Goal: Task Accomplishment & Management: Manage account settings

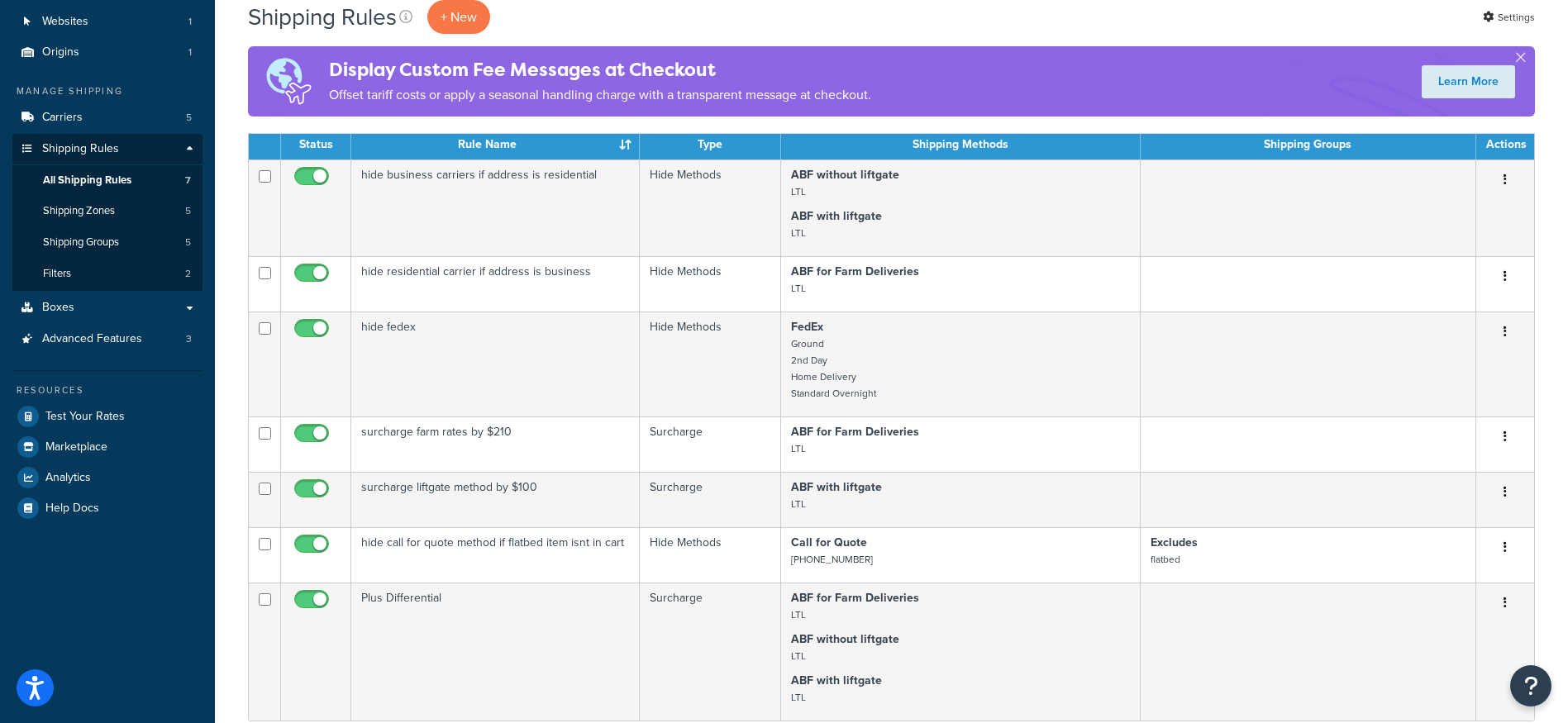
scroll to position [165, 0]
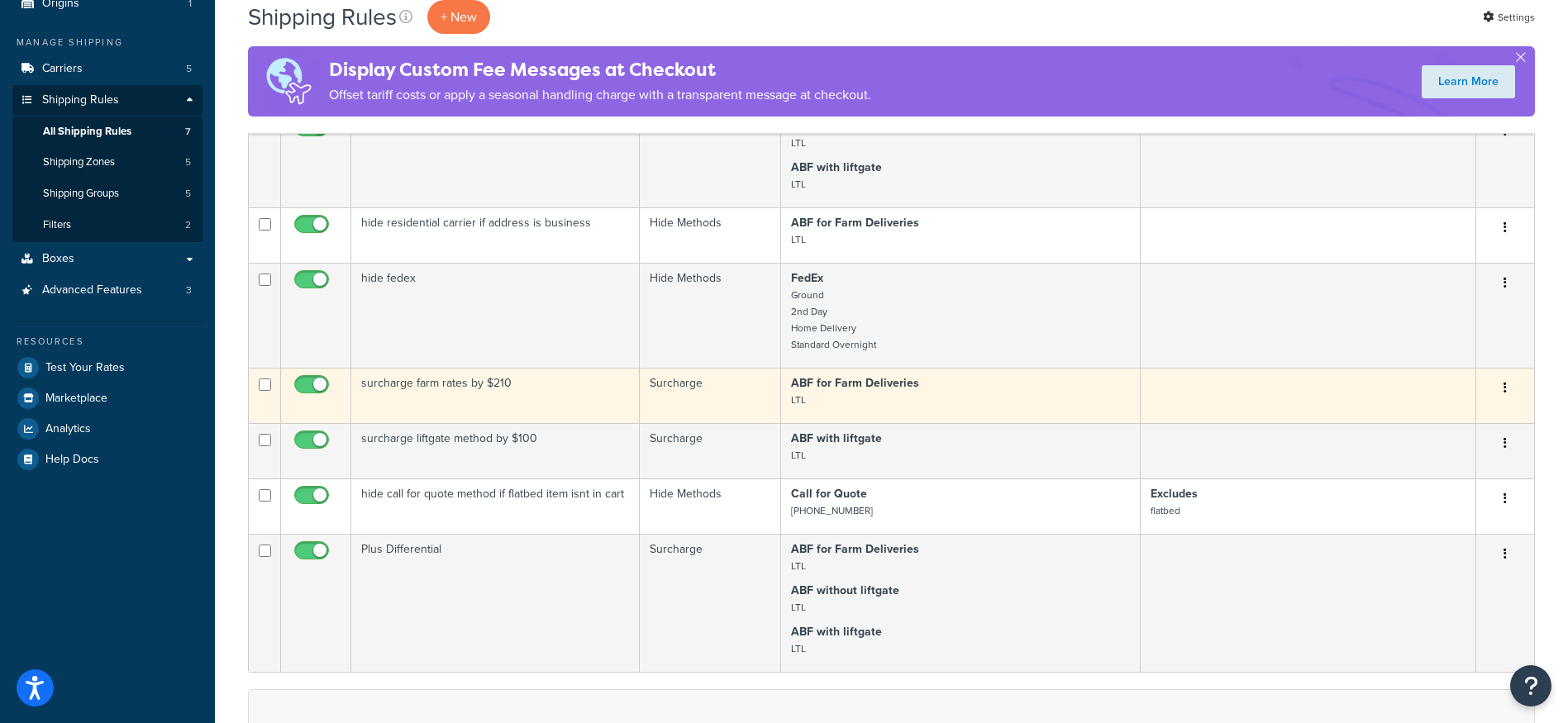
click at [486, 387] on td "surcharge farm rates by $210" at bounding box center [495, 395] width 288 height 55
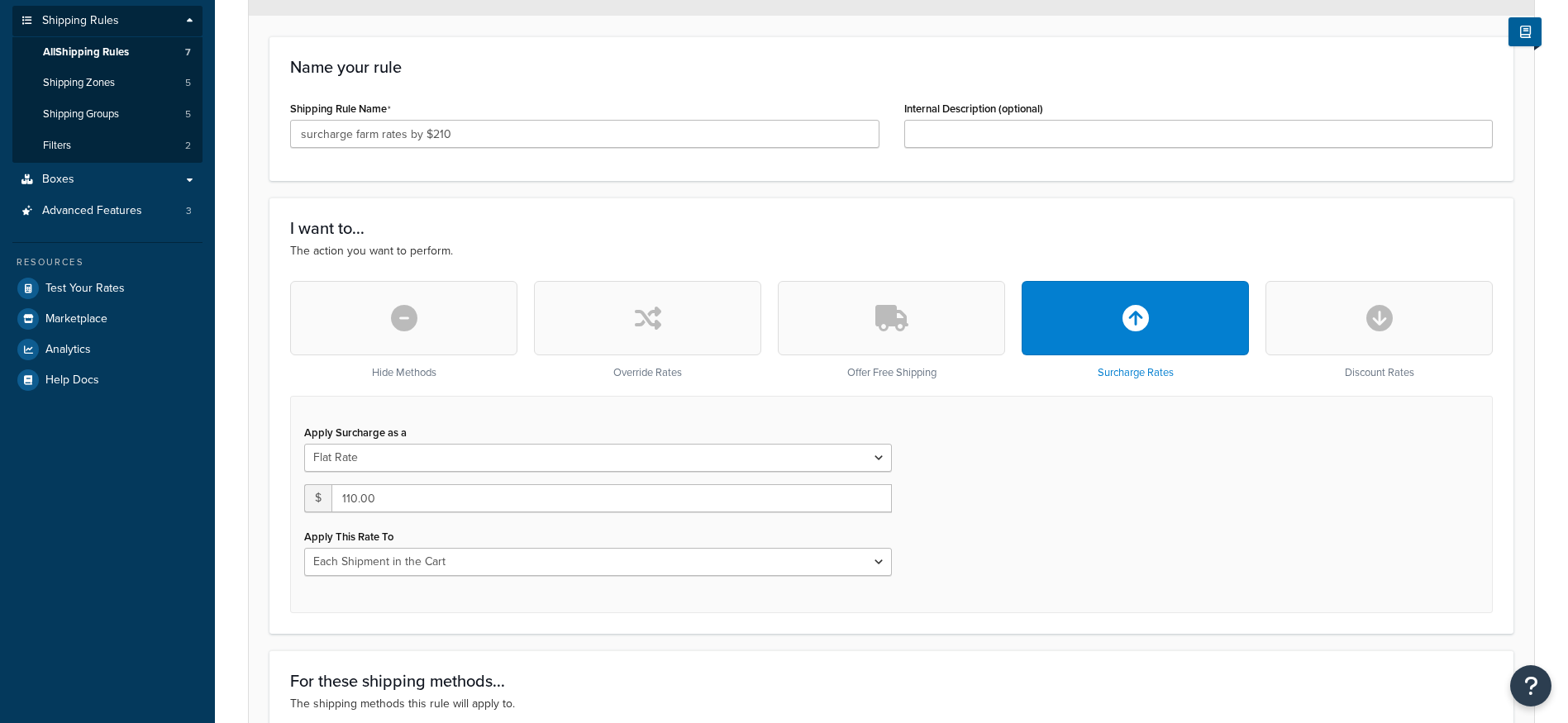
scroll to position [331, 0]
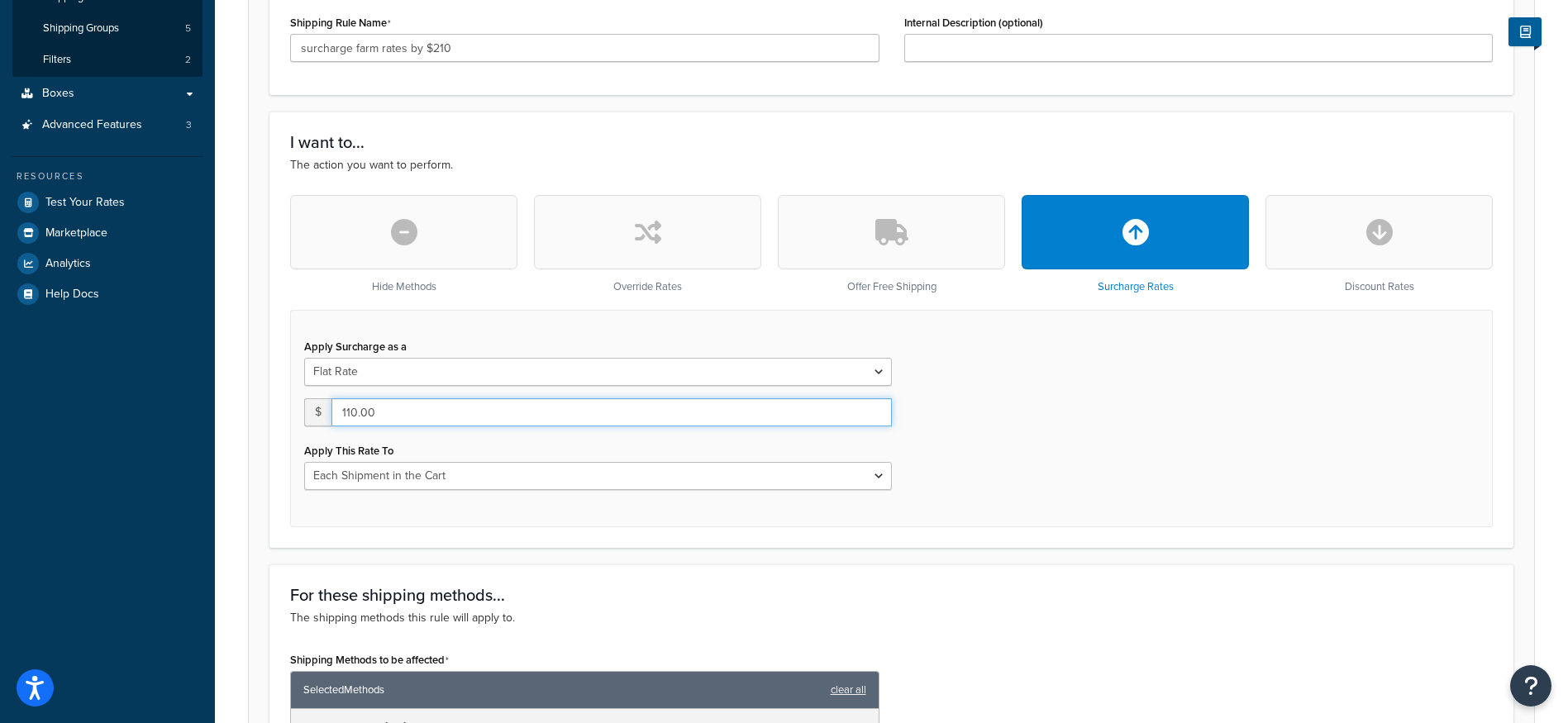
click at [442, 412] on input "110.00" at bounding box center [612, 412] width 561 height 28
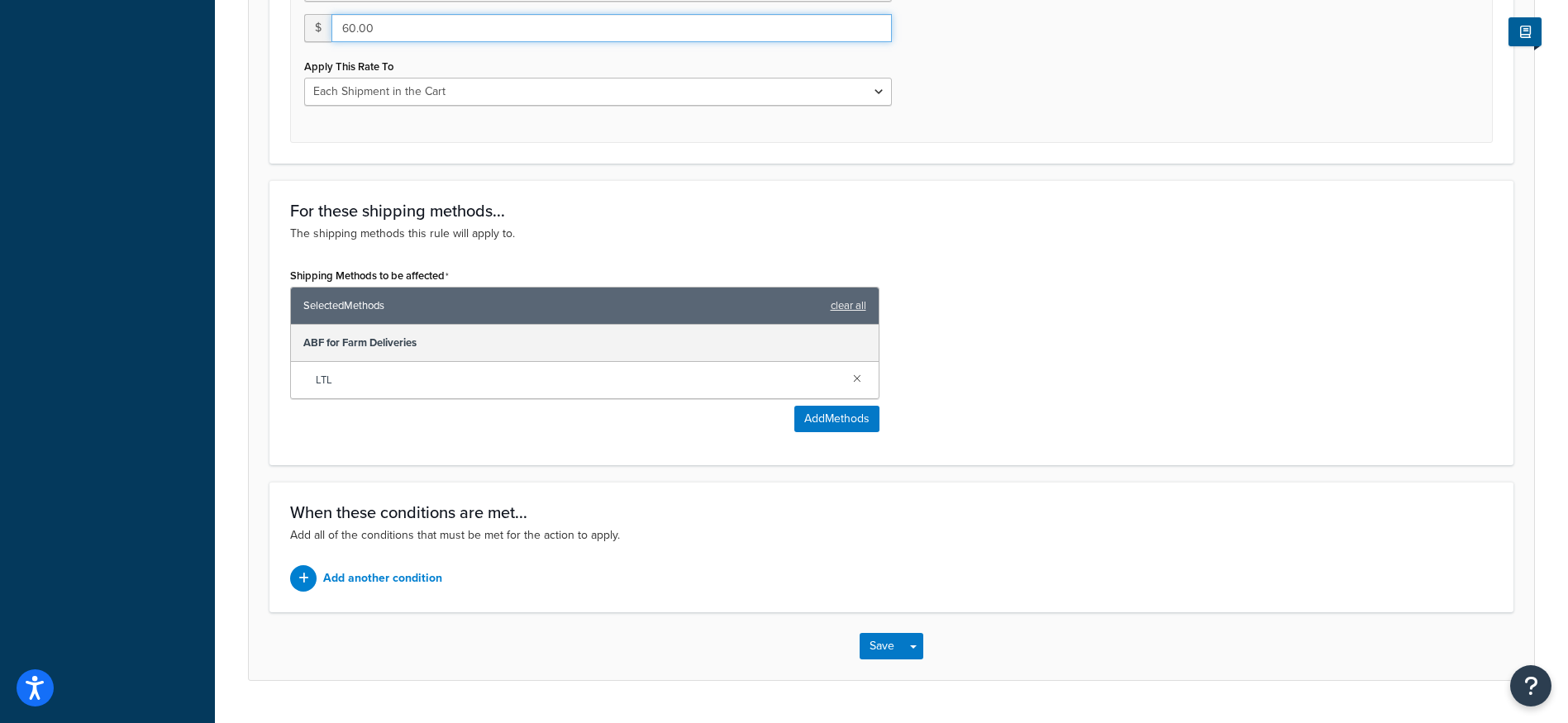
scroll to position [756, 0]
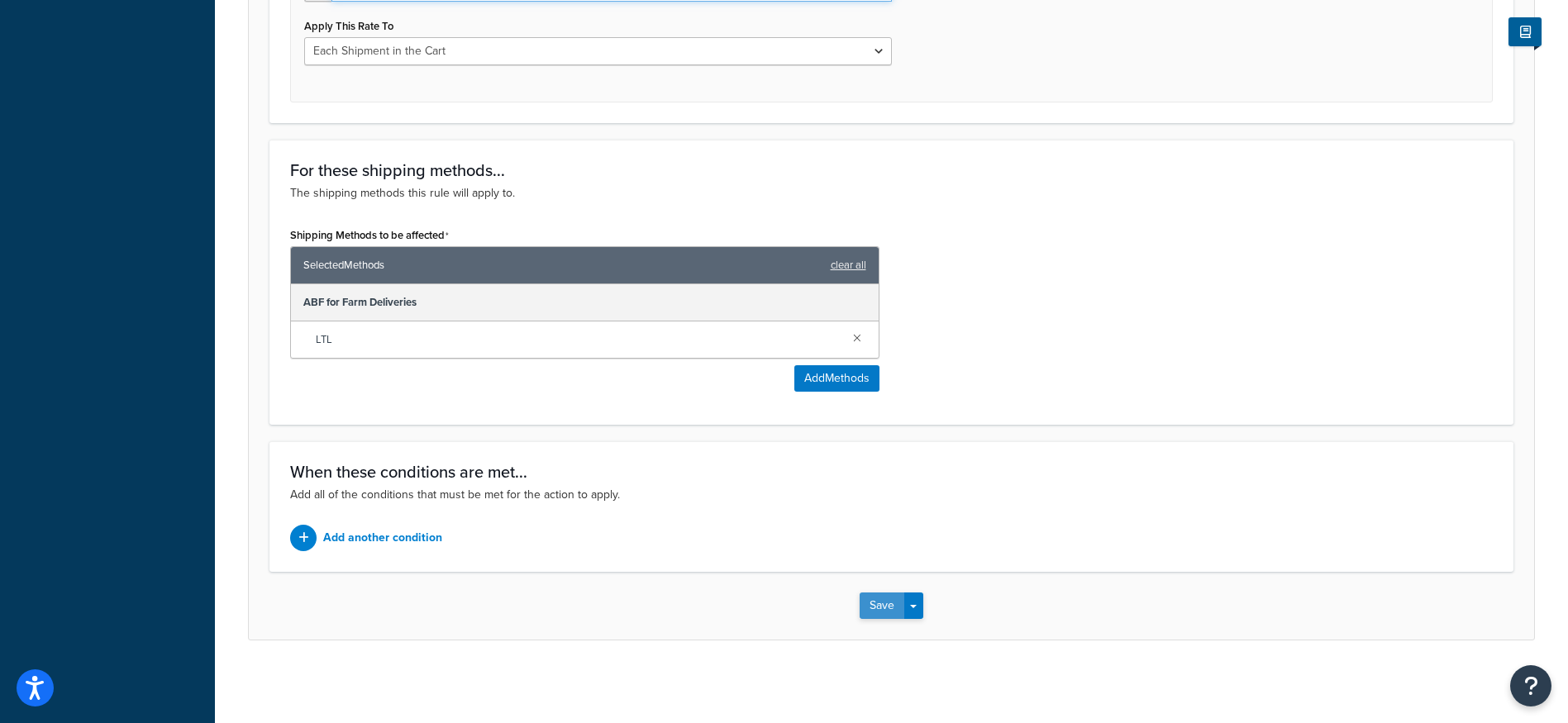
type input "60.00"
click at [873, 601] on button "Save" at bounding box center [882, 605] width 44 height 26
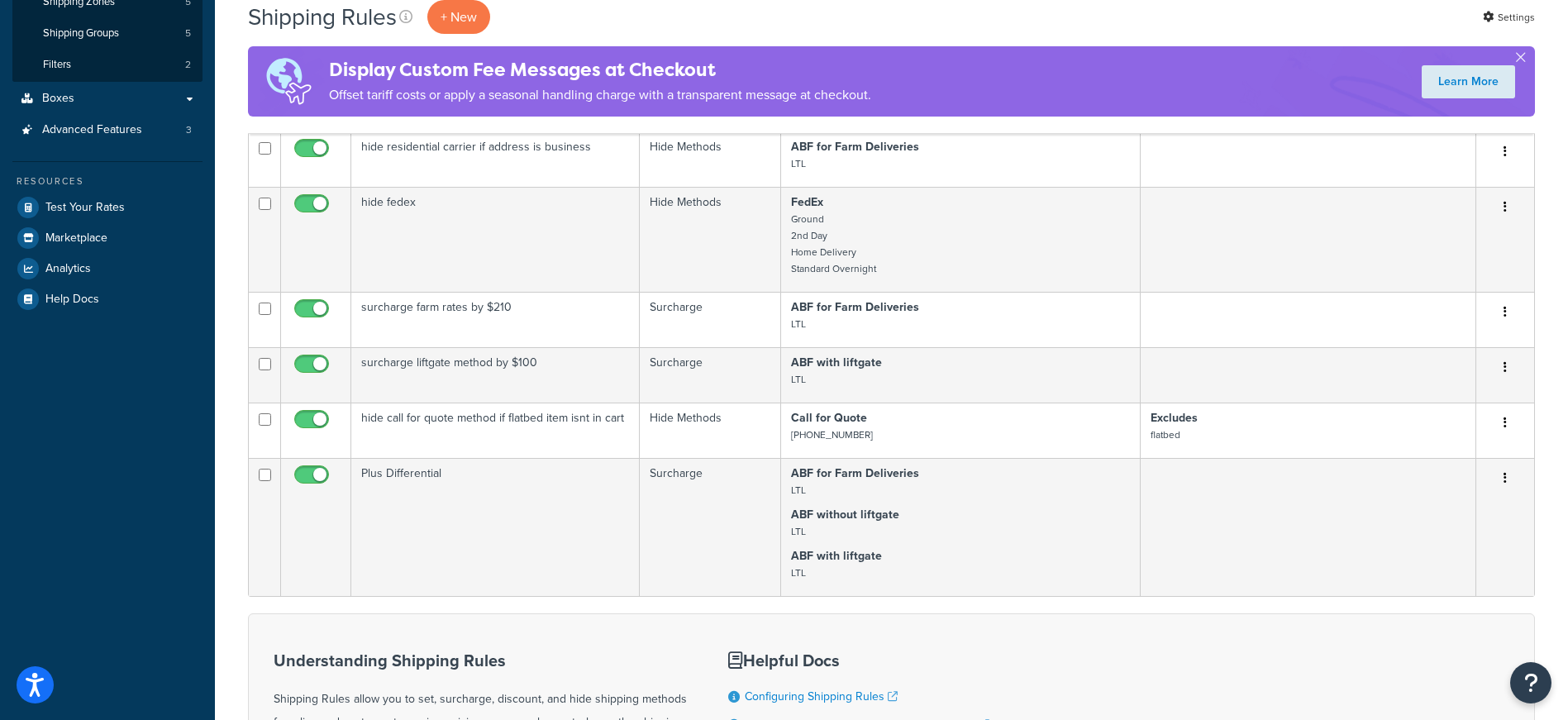
scroll to position [331, 0]
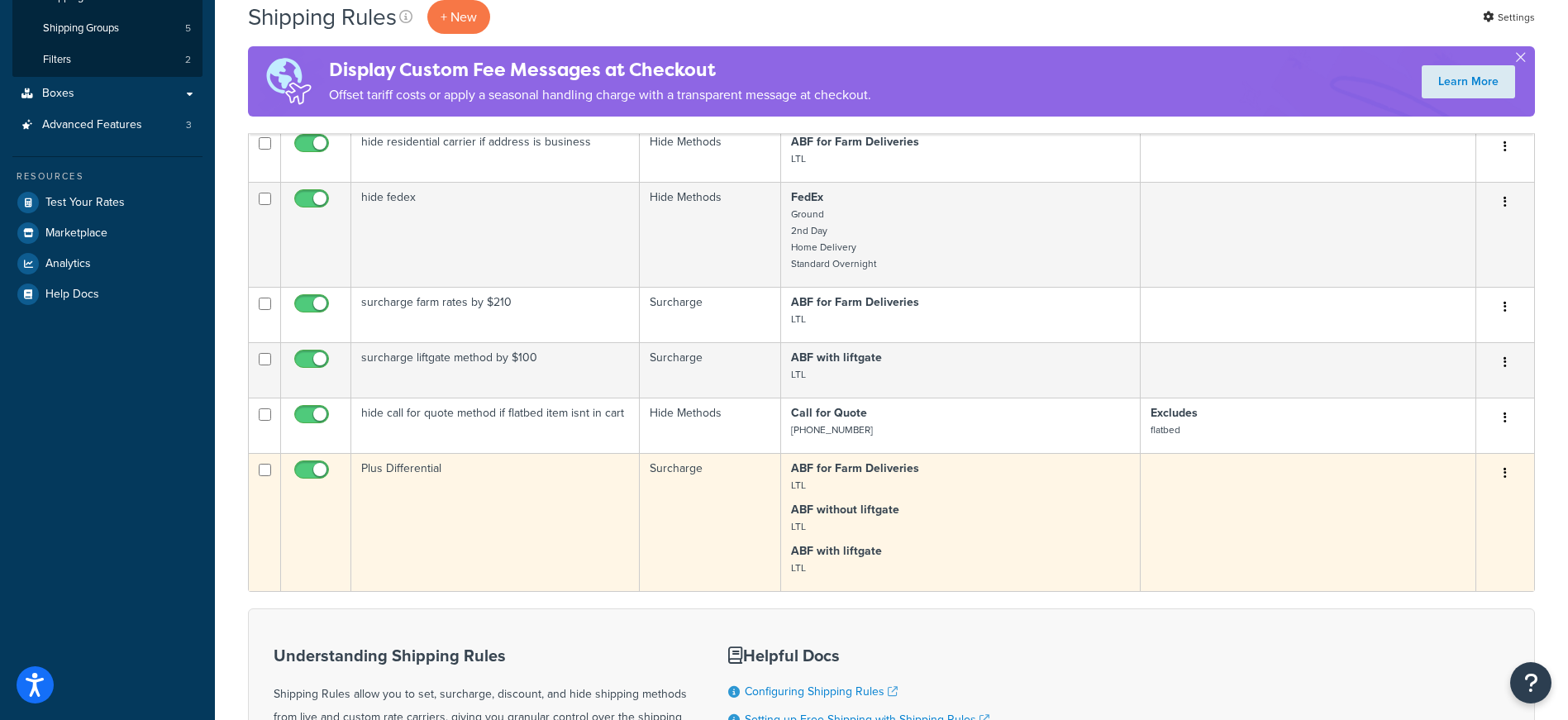
click at [448, 492] on td "Plus Differential" at bounding box center [495, 522] width 288 height 138
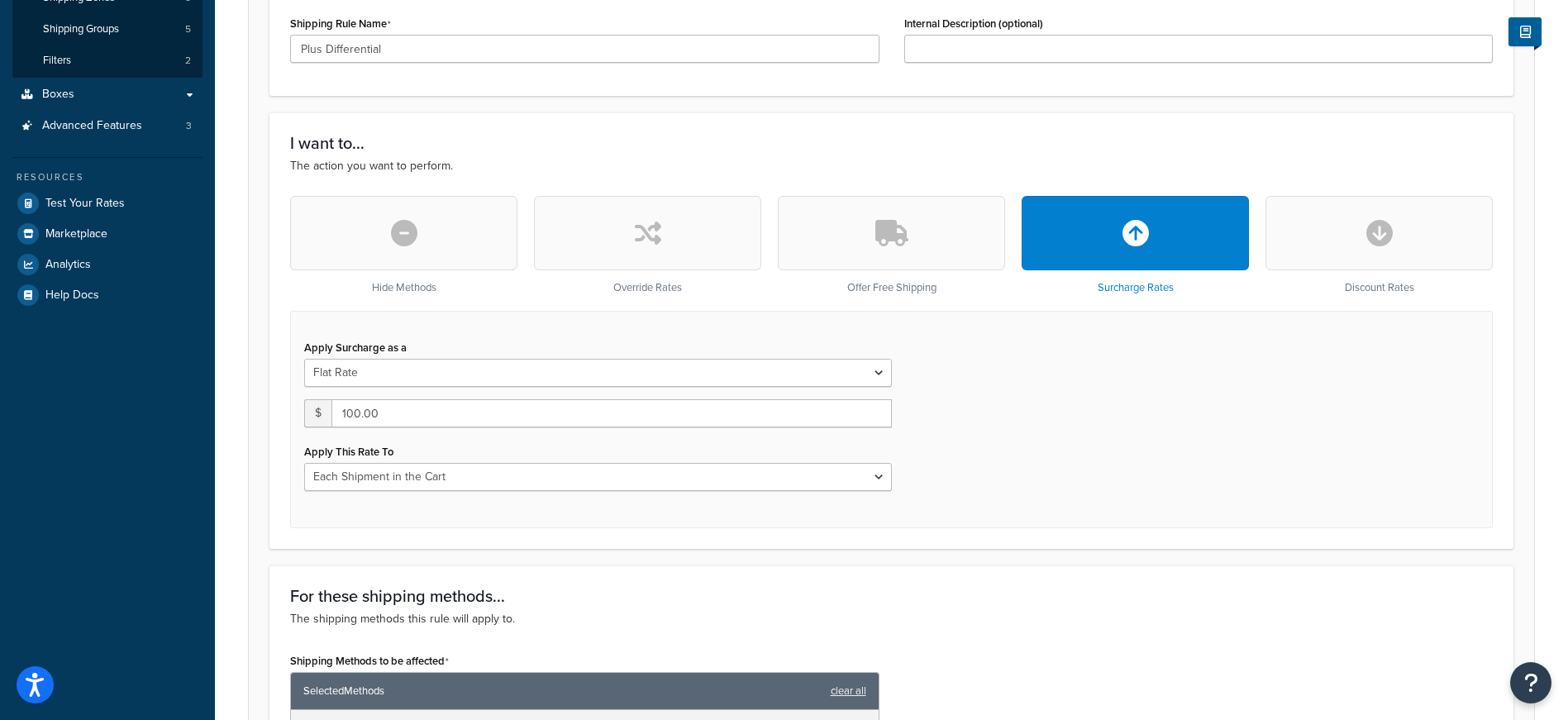
scroll to position [331, 0]
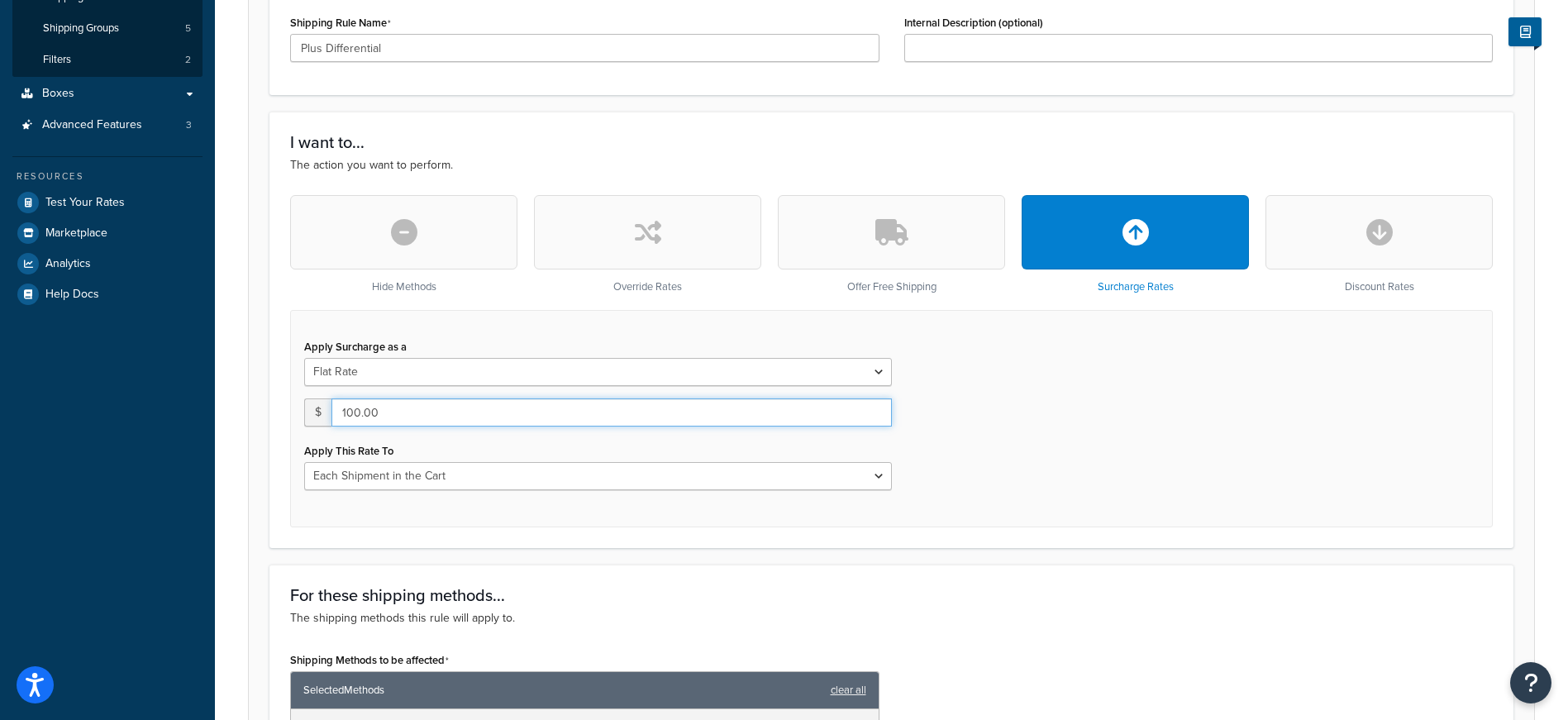
click at [396, 413] on input "100.00" at bounding box center [612, 412] width 561 height 28
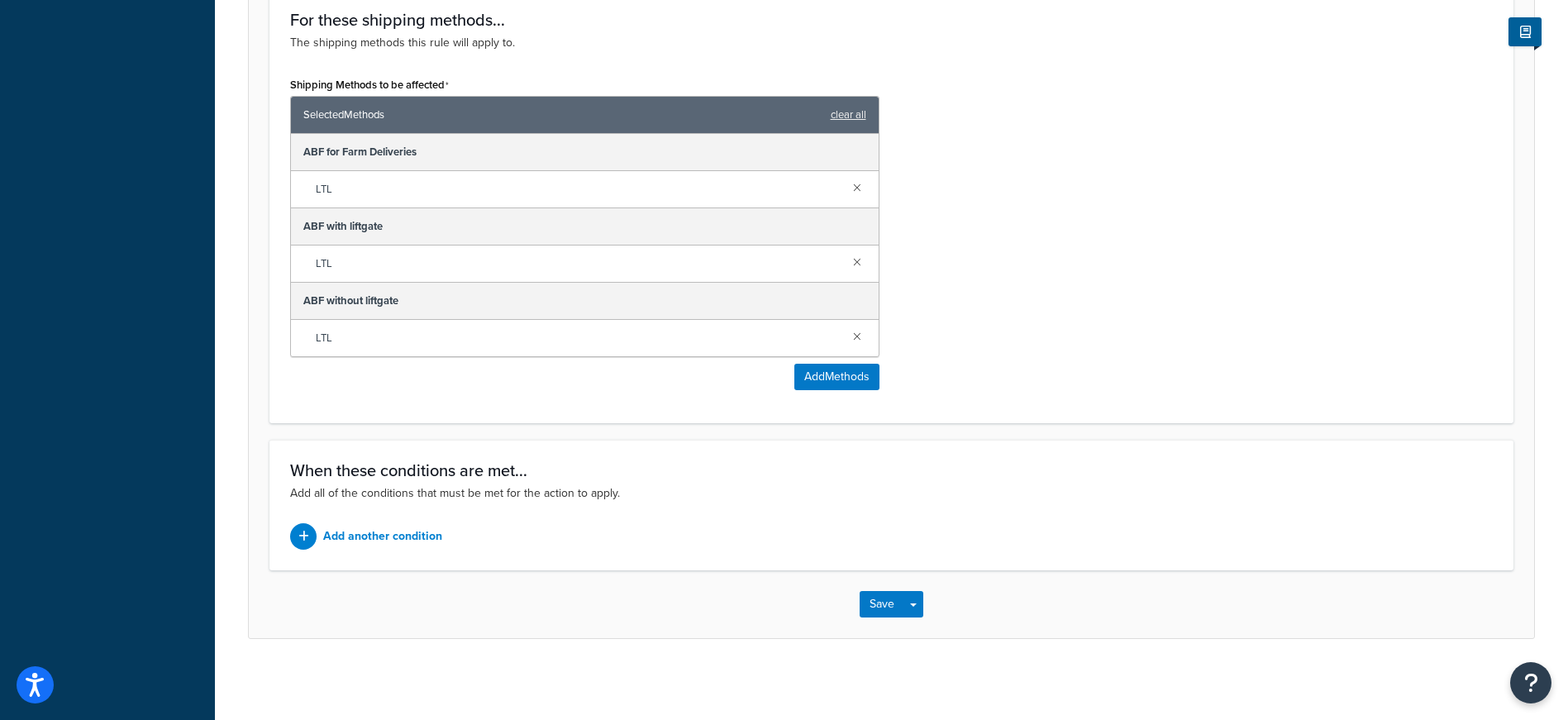
scroll to position [907, 0]
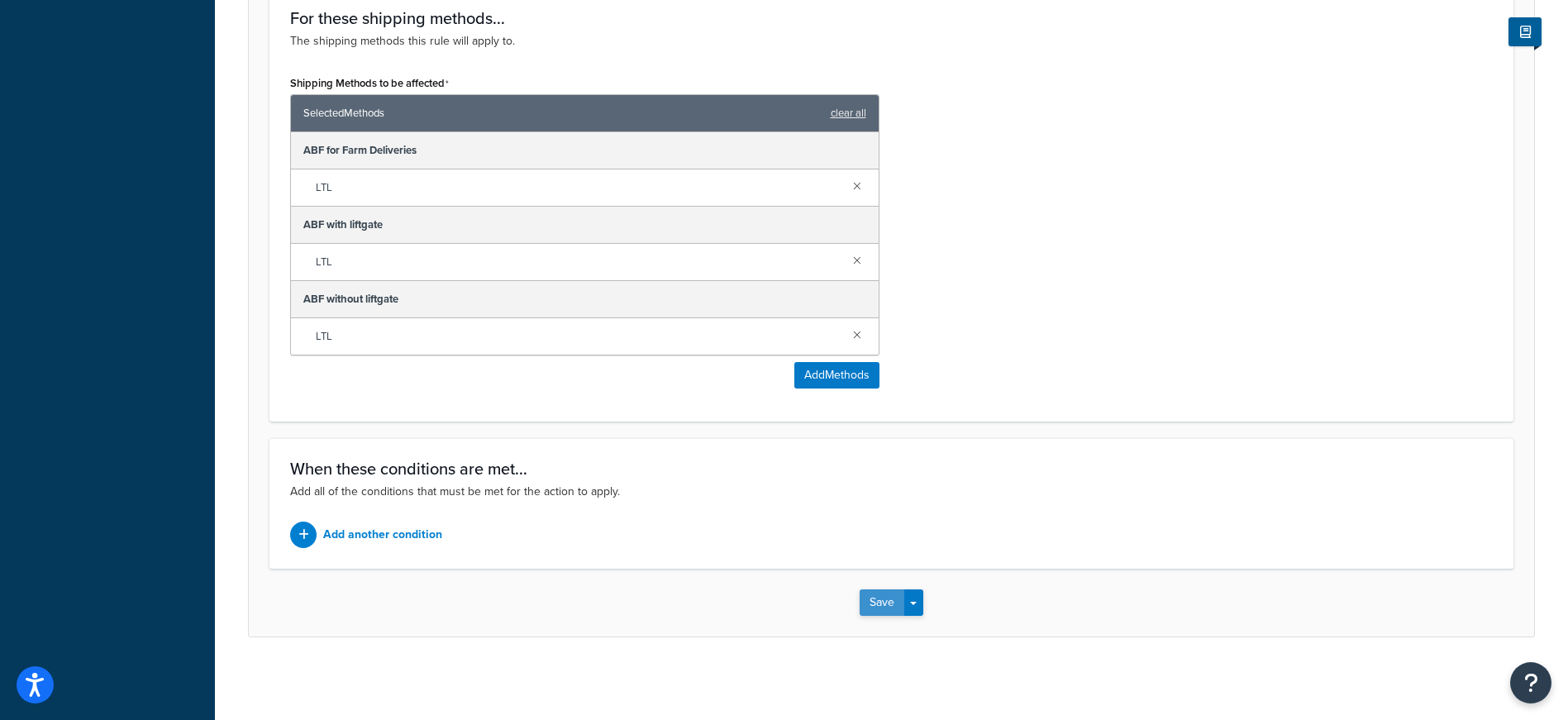
type input "50.00"
click at [886, 601] on button "Save" at bounding box center [882, 602] width 44 height 26
